Goal: Find specific page/section: Find specific page/section

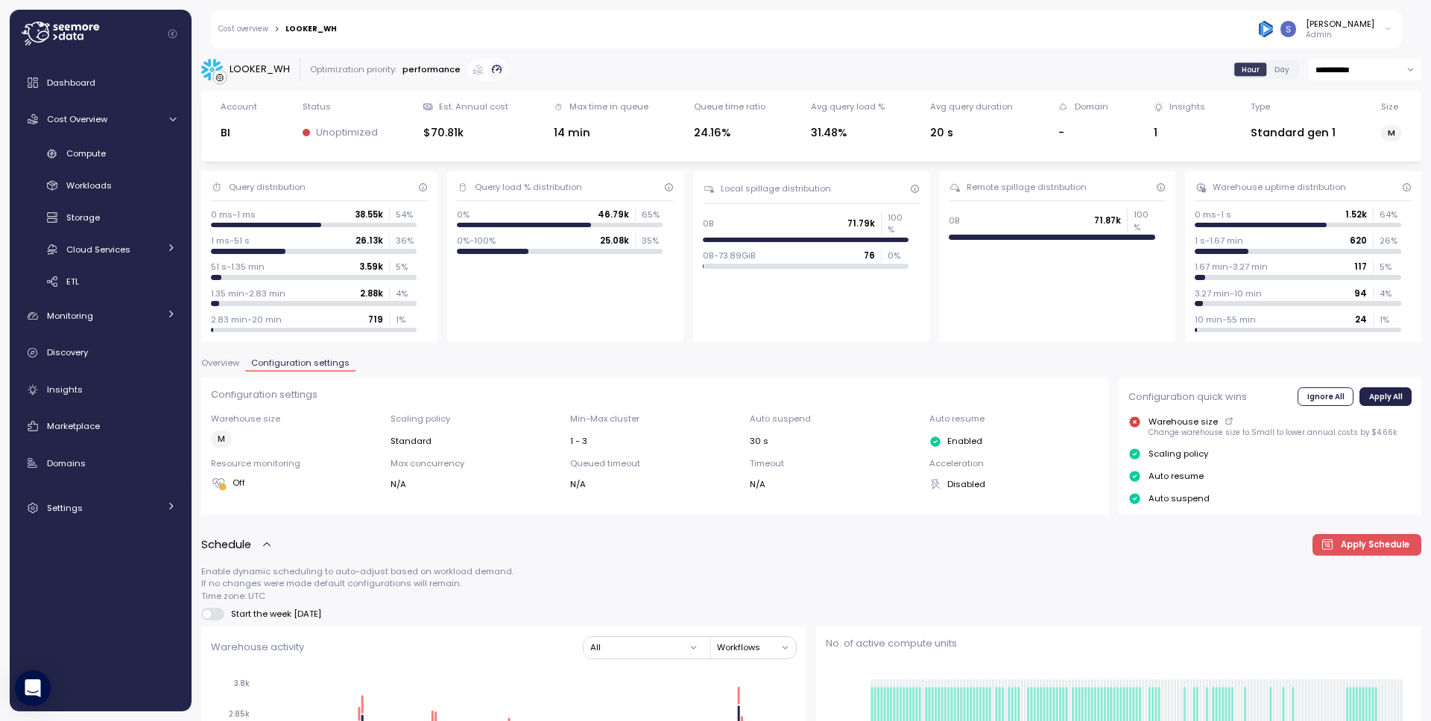
click at [218, 372] on div "Overview Configuration settings" at bounding box center [811, 368] width 1220 height 19
click at [221, 363] on span "Overview" at bounding box center [220, 363] width 38 height 8
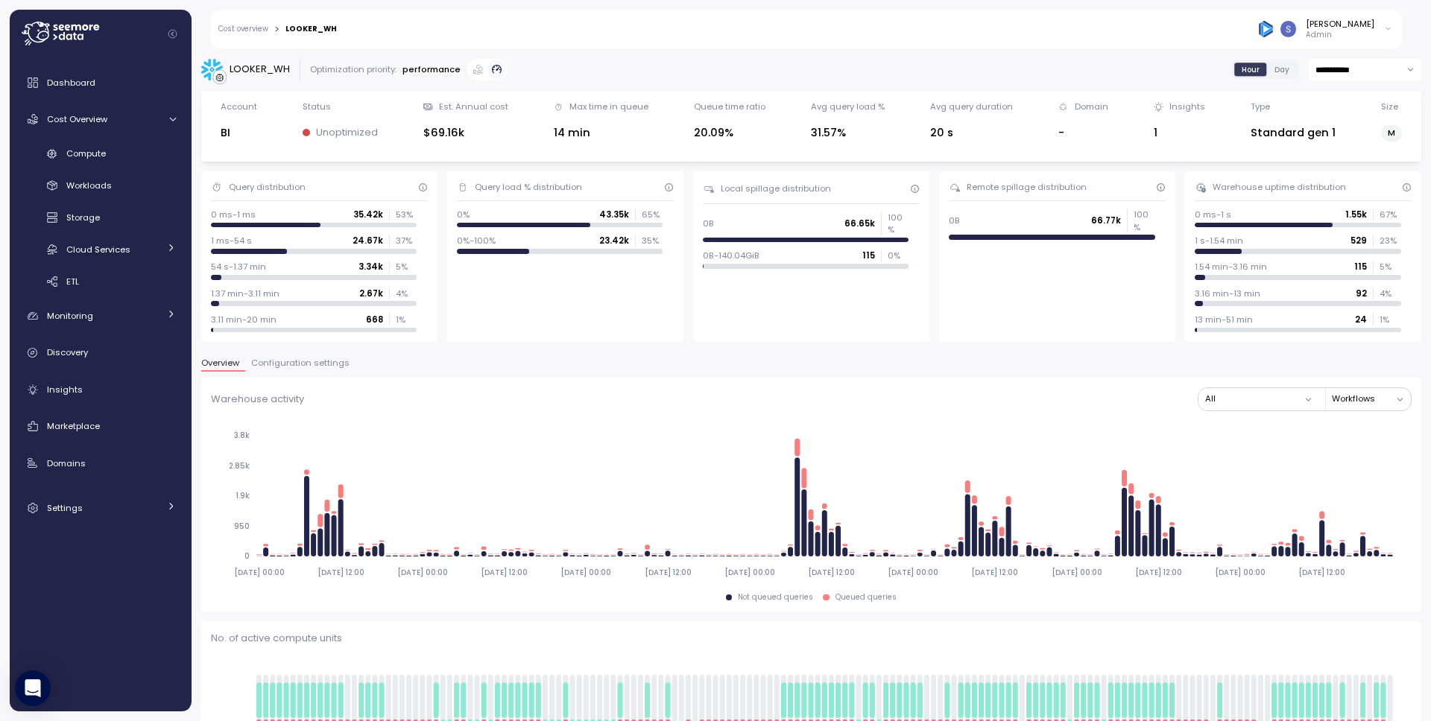
click at [327, 364] on span "Configuration settings" at bounding box center [300, 363] width 98 height 8
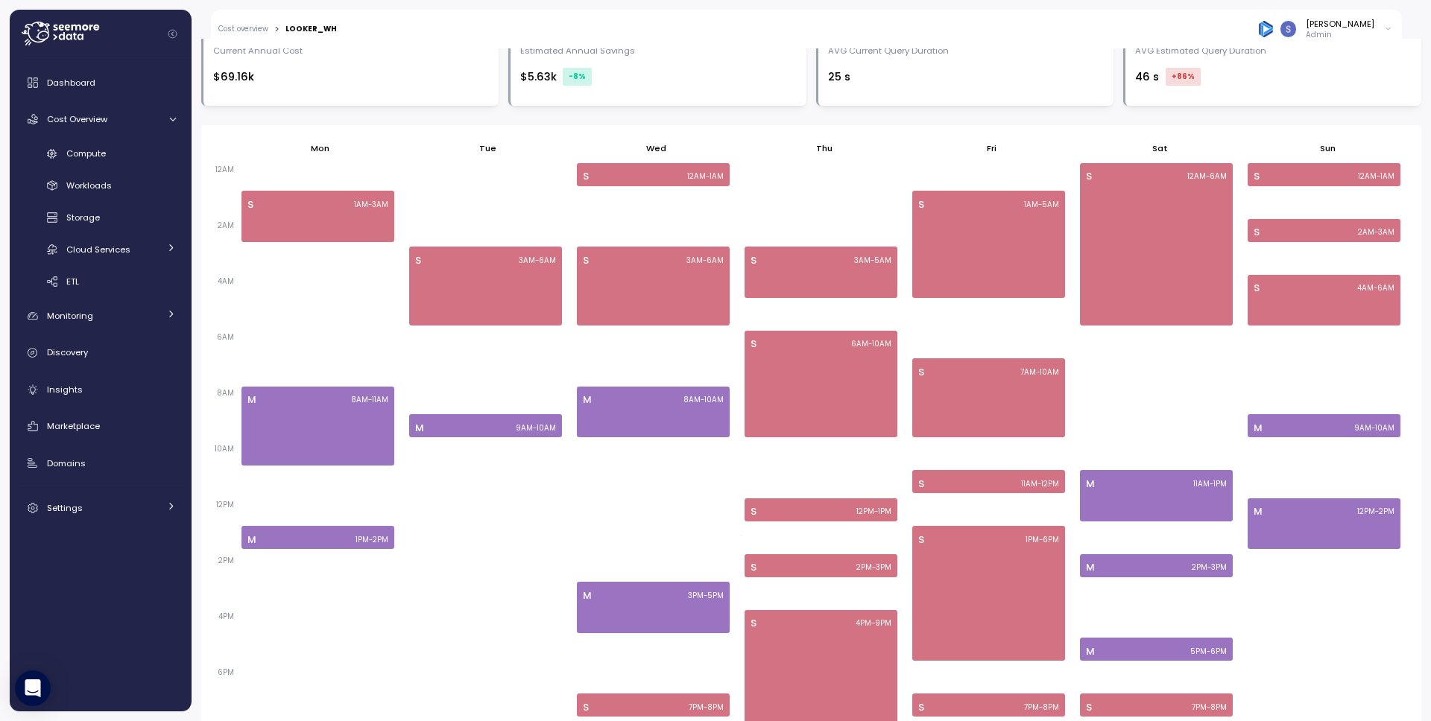
scroll to position [870, 0]
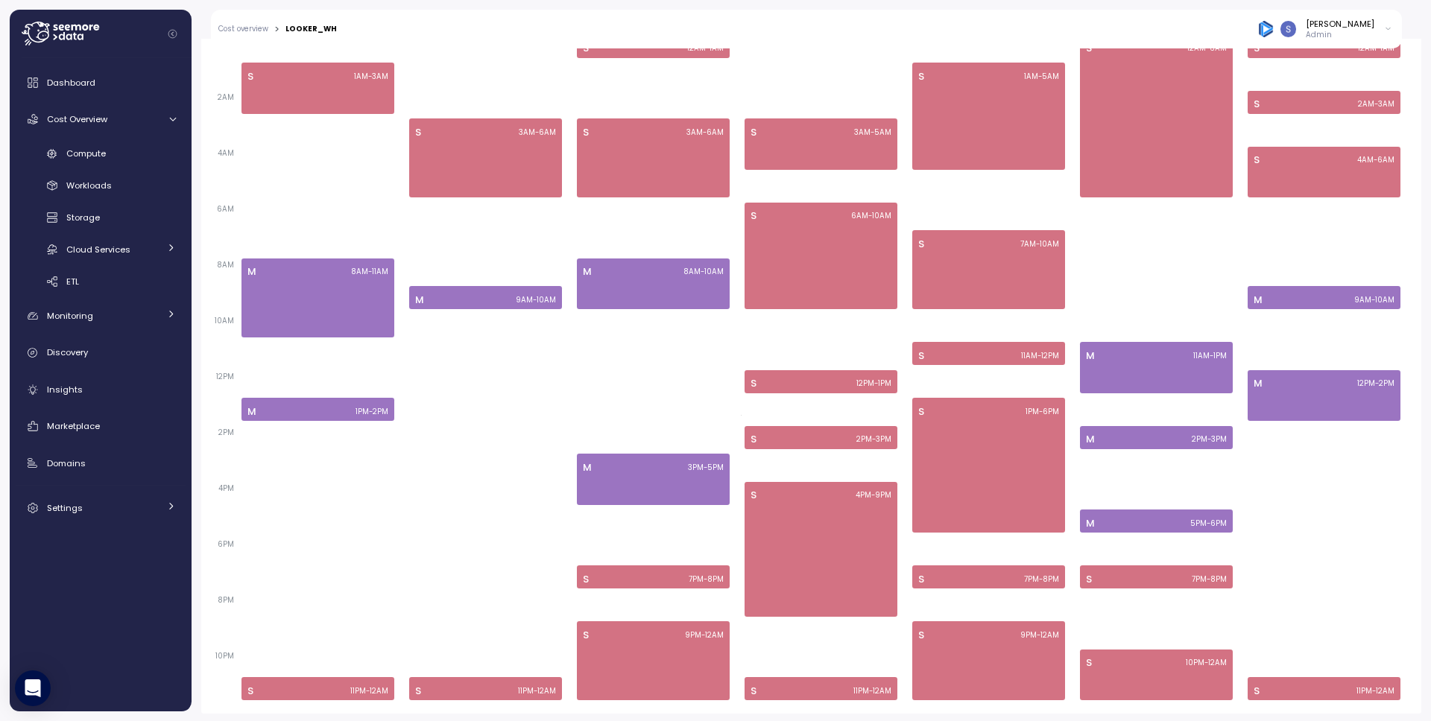
scroll to position [962, 0]
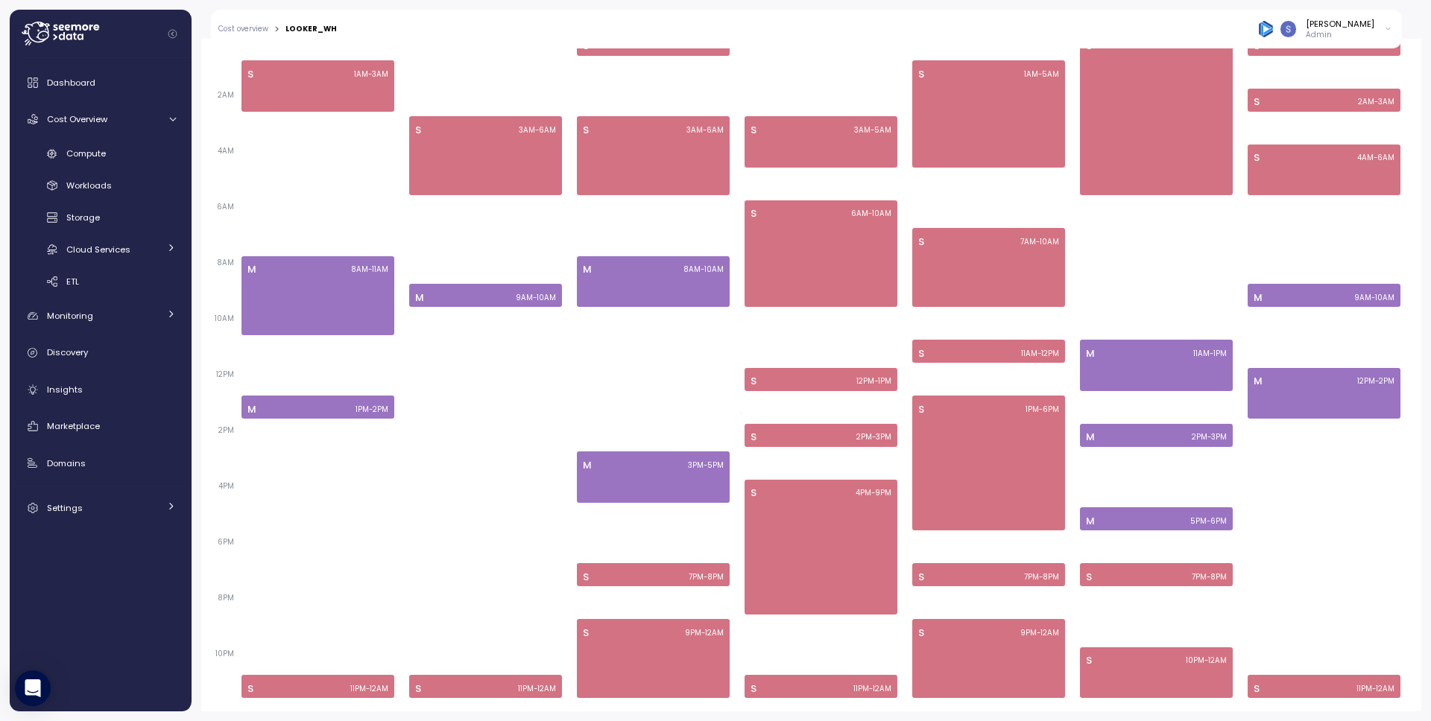
click at [313, 25] on div "LOOKER_WH" at bounding box center [310, 28] width 51 height 7
copy div "LOOKER_WH"
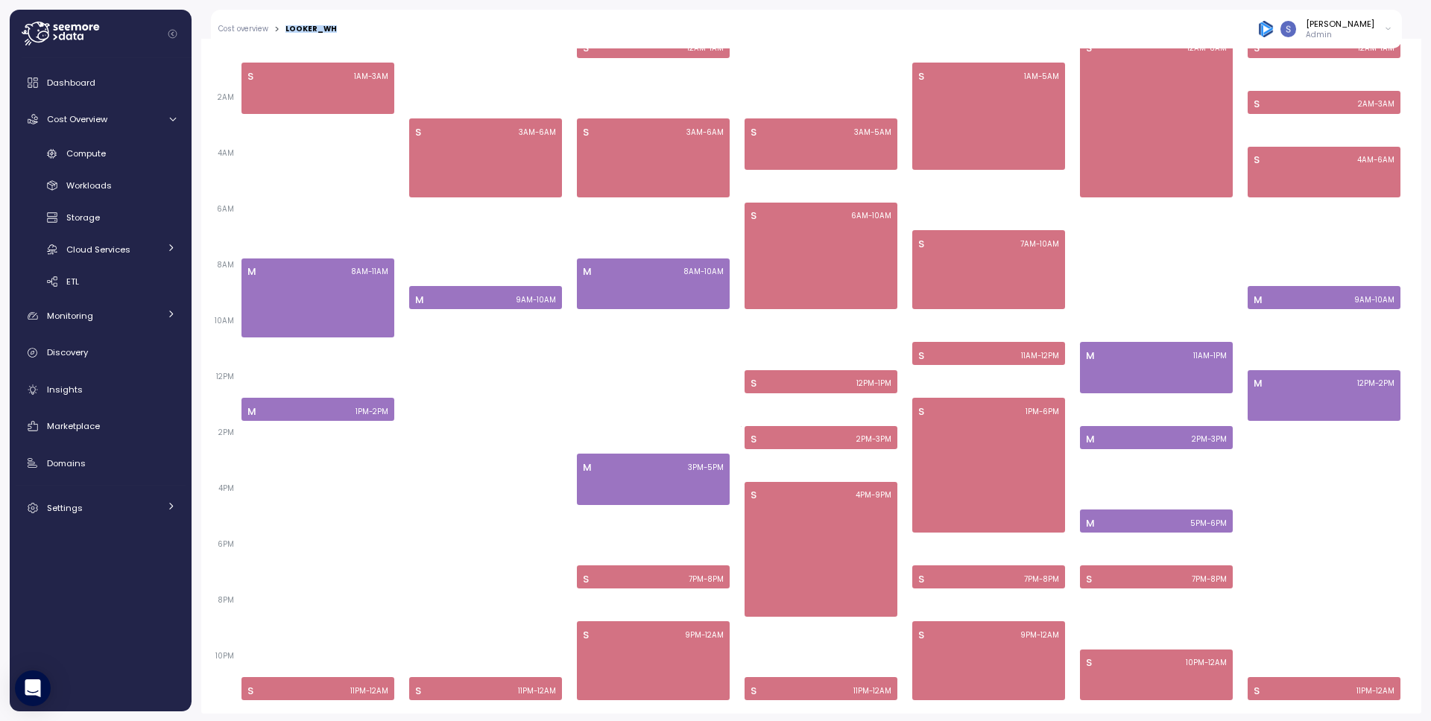
scroll to position [962, 0]
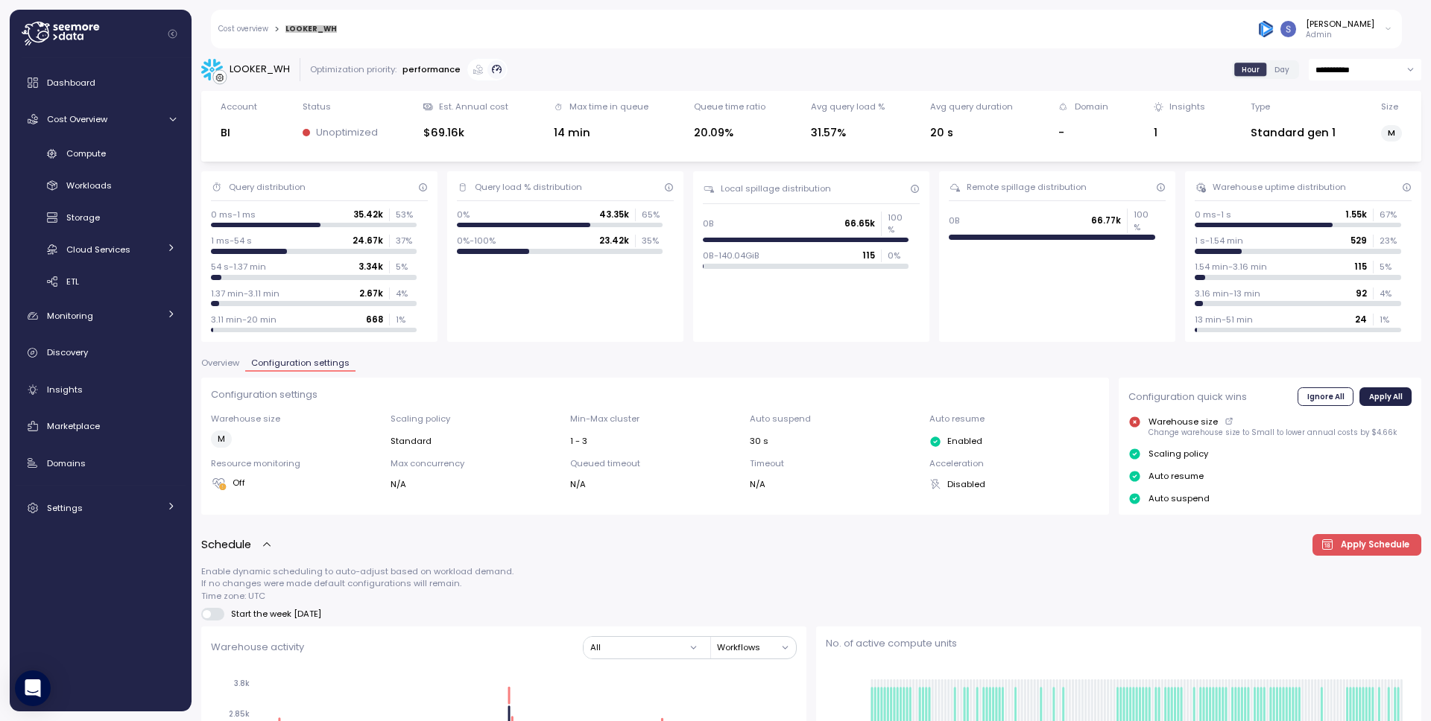
scroll to position [712, 0]
